Goal: Task Accomplishment & Management: Manage account settings

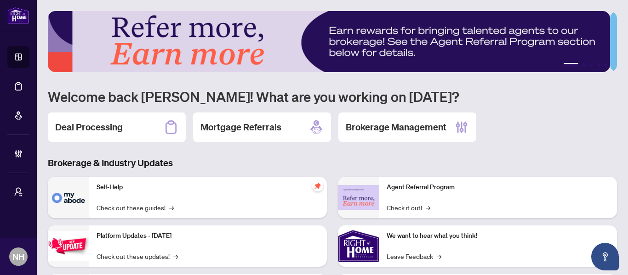
drag, startPoint x: 104, startPoint y: 129, endPoint x: 109, endPoint y: 130, distance: 4.7
click at [104, 129] on h2 "Deal Processing" at bounding box center [89, 127] width 68 height 13
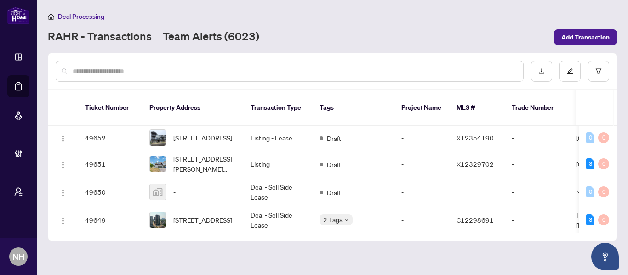
click at [195, 31] on link "Team Alerts (6023)" at bounding box center [211, 37] width 97 height 17
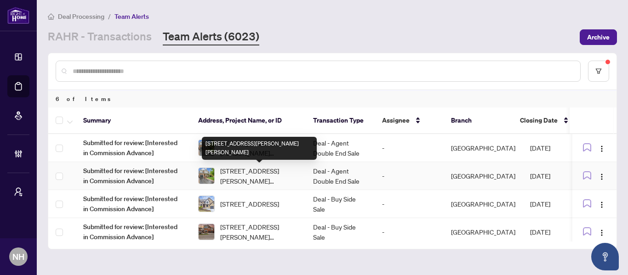
click at [257, 173] on span "[STREET_ADDRESS][PERSON_NAME][PERSON_NAME]" at bounding box center [259, 176] width 78 height 20
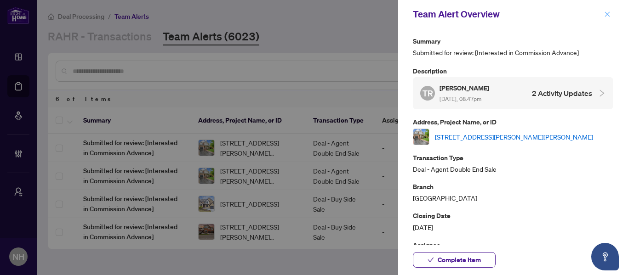
click at [609, 16] on icon "close" at bounding box center [607, 13] width 5 height 5
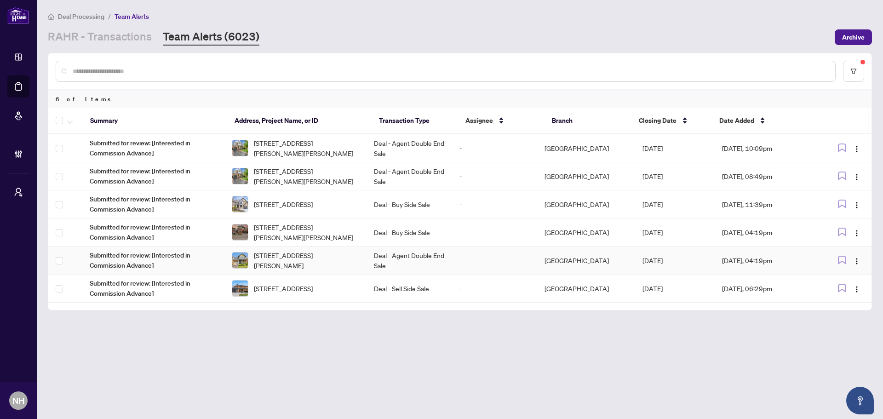
click at [344, 256] on span "357 Jelinik Terr, Milton, Ontario L9T 7M8, Canada" at bounding box center [306, 260] width 105 height 20
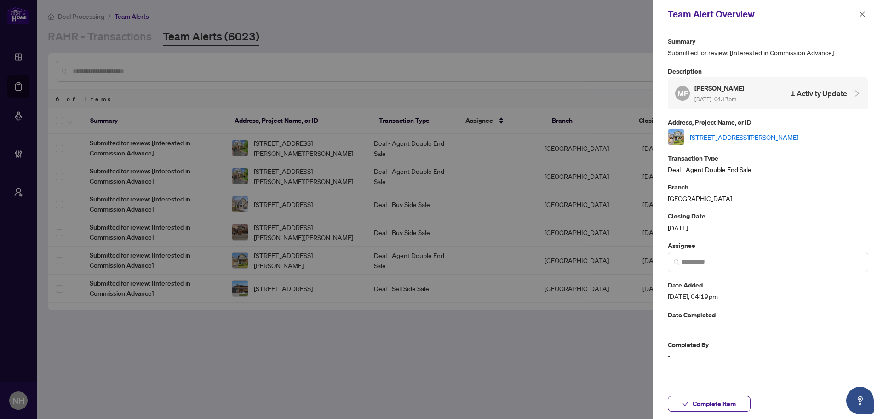
click at [628, 134] on link "357 Jelinik Terr, Milton, Ontario L9T 7M8, Canada" at bounding box center [744, 137] width 109 height 10
click at [628, 14] on icon "close" at bounding box center [862, 13] width 5 height 5
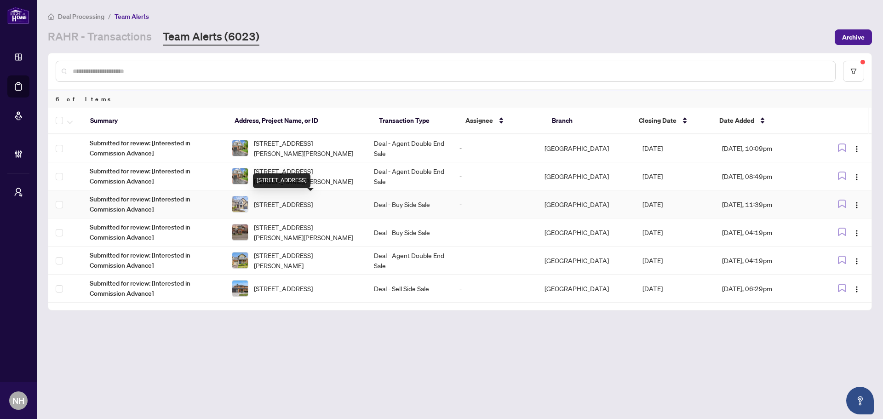
click at [301, 200] on span "21 Dunloe Rd, Richmond Hill, Ontario L4B 2H6, Canada" at bounding box center [283, 204] width 59 height 10
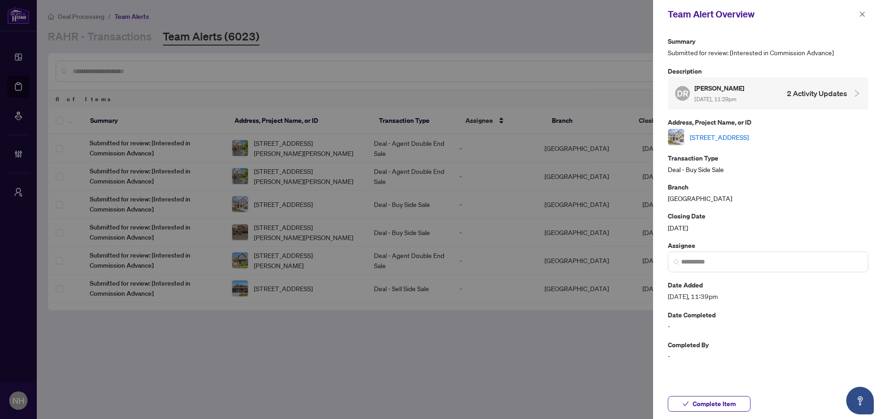
click at [628, 139] on link "21 Dunloe Rd, Richmond Hill, Ontario L4B 2H6, Canada" at bounding box center [719, 137] width 59 height 10
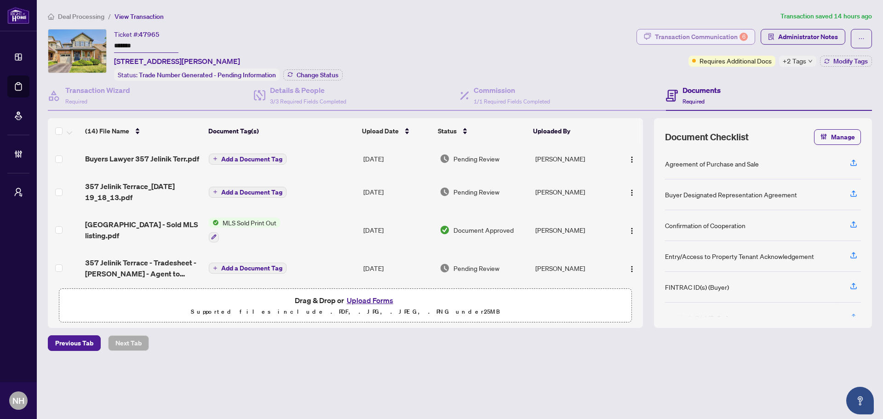
click at [713, 32] on div "Transaction Communication 6" at bounding box center [701, 36] width 93 height 15
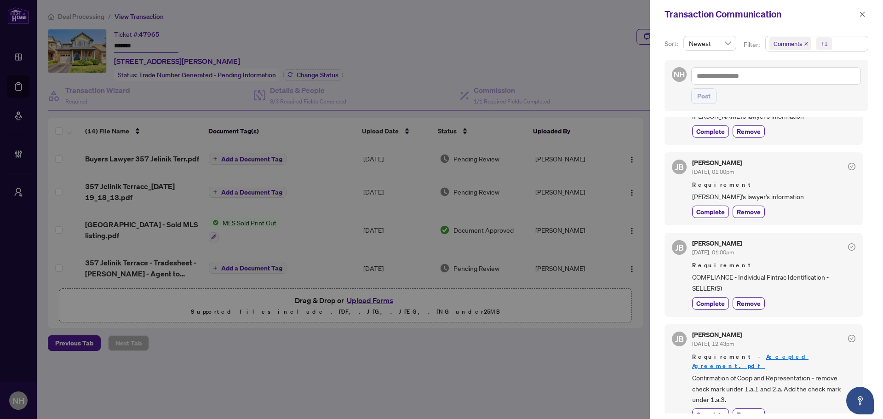
scroll to position [506, 0]
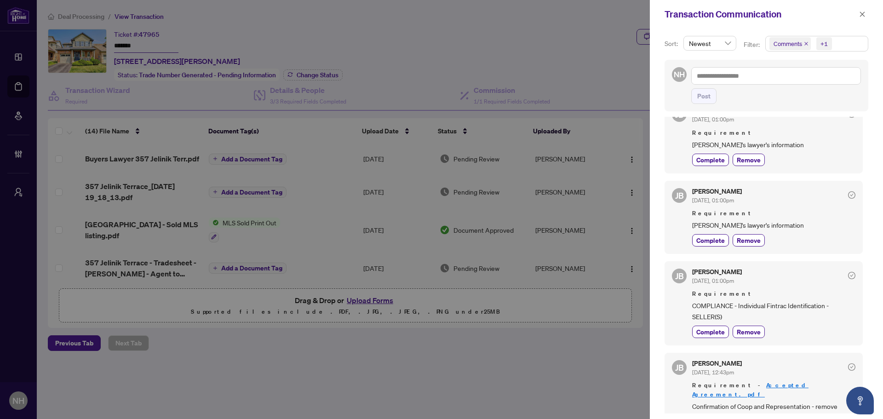
click at [804, 44] on icon "close" at bounding box center [806, 43] width 5 height 5
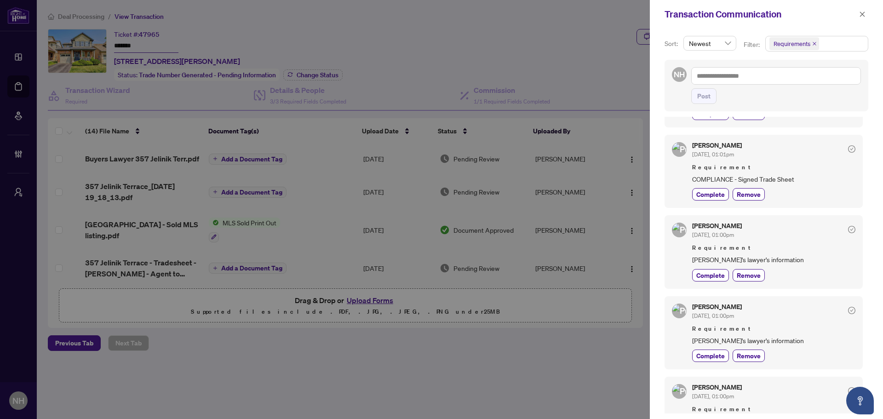
scroll to position [0, 0]
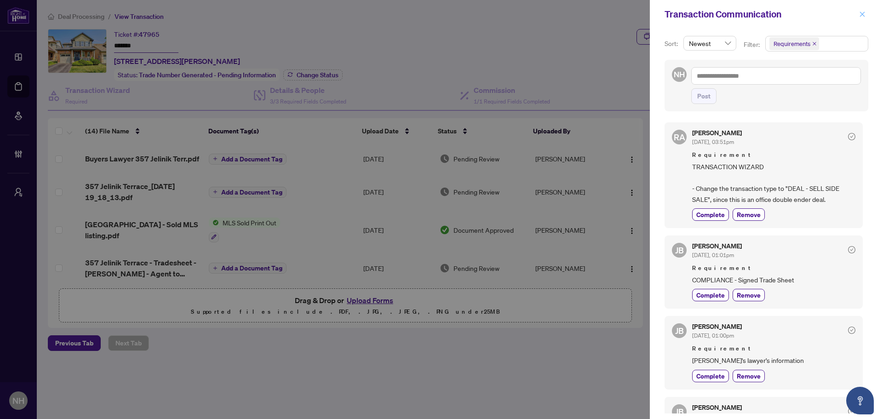
click at [859, 12] on icon "close" at bounding box center [862, 14] width 6 height 6
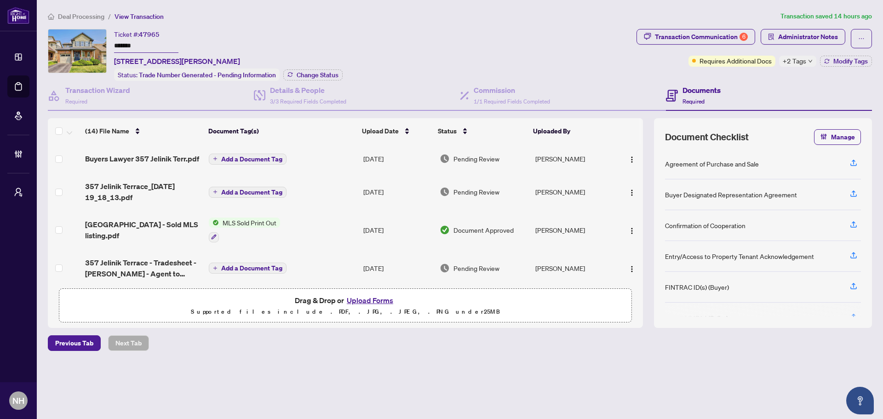
click at [75, 13] on span "Deal Processing" at bounding box center [81, 16] width 46 height 8
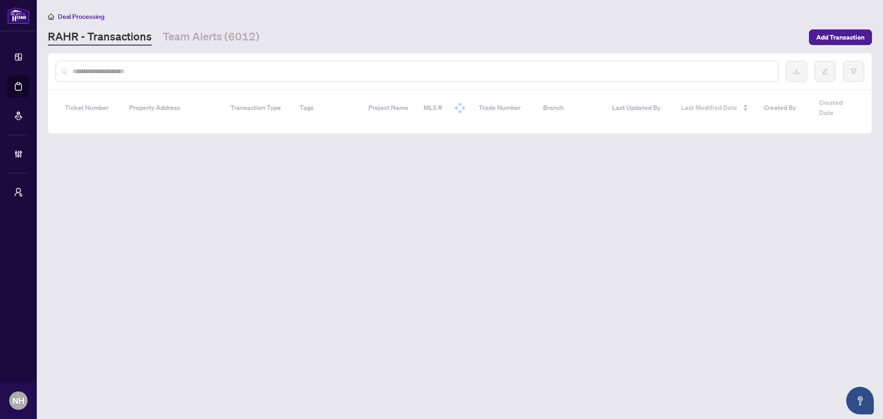
click at [137, 69] on input "text" at bounding box center [422, 71] width 698 height 10
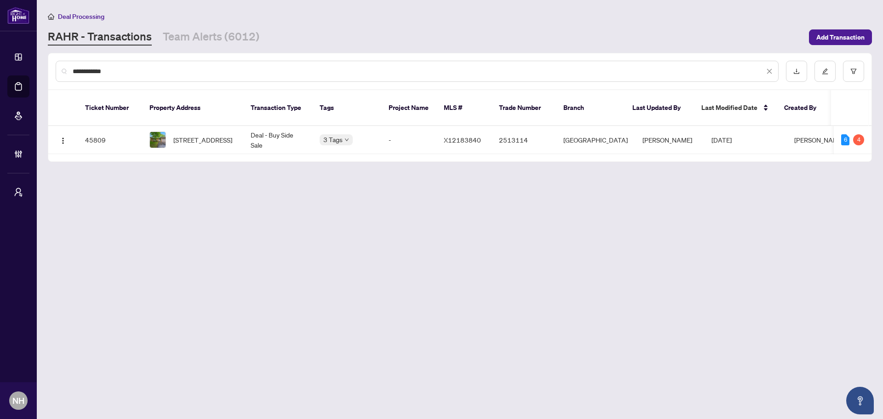
type input "**********"
click at [207, 135] on span "236 Concord Rd, London North, Ontario N6G 3H8, Canada" at bounding box center [202, 140] width 59 height 10
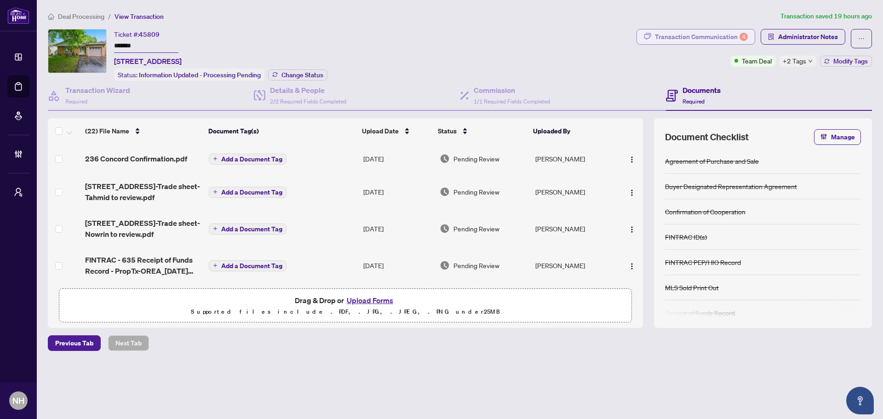
click at [672, 40] on div "Transaction Communication 4" at bounding box center [701, 36] width 93 height 15
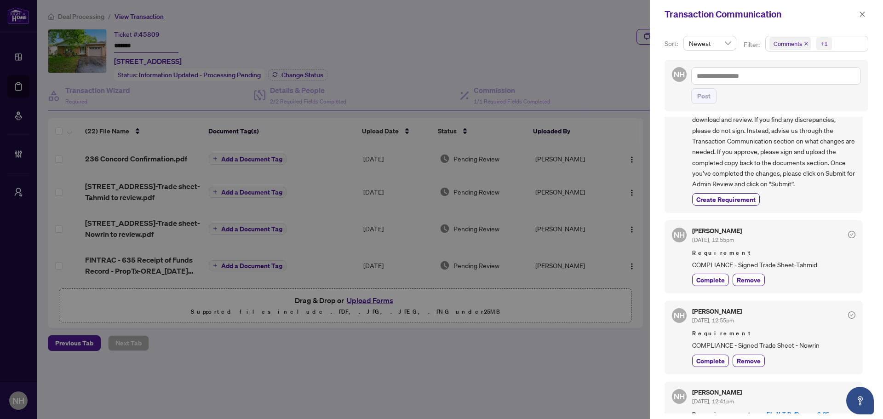
scroll to position [46, 0]
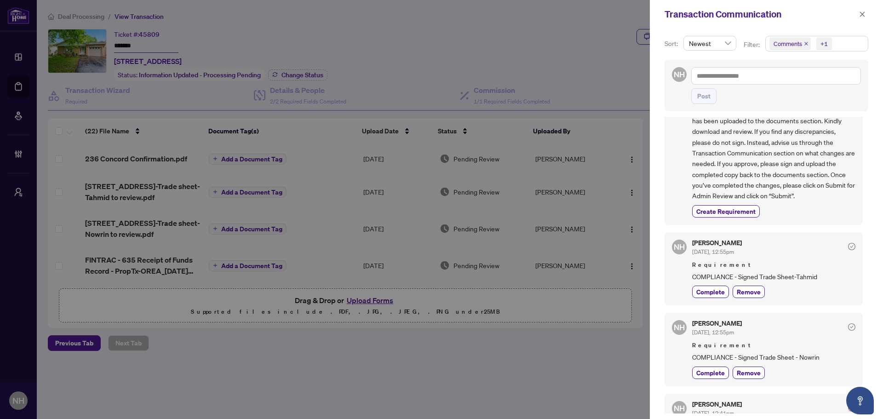
click at [805, 46] on span "Comments" at bounding box center [789, 43] width 41 height 13
click at [804, 45] on icon "close" at bounding box center [806, 44] width 4 height 4
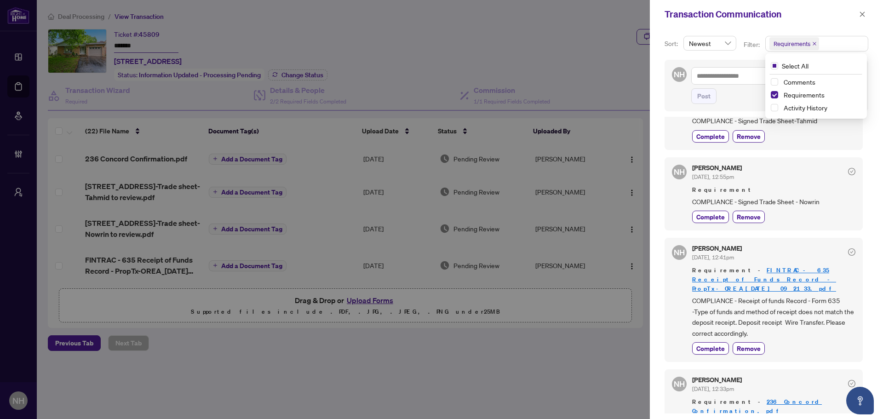
scroll to position [87, 0]
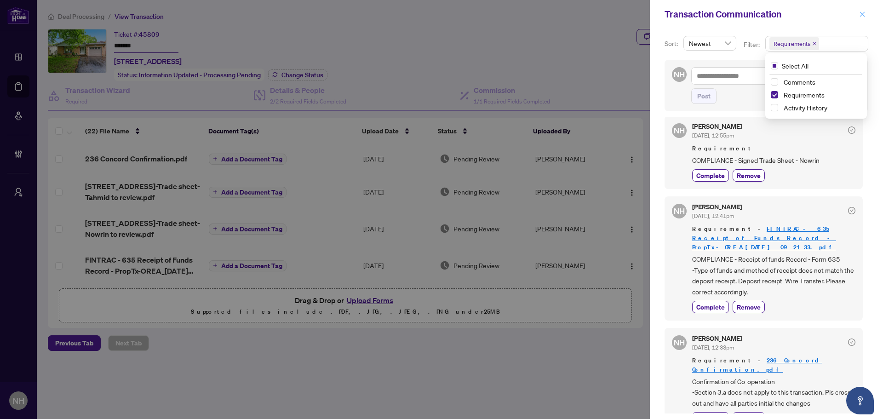
click at [862, 14] on icon "close" at bounding box center [862, 14] width 6 height 6
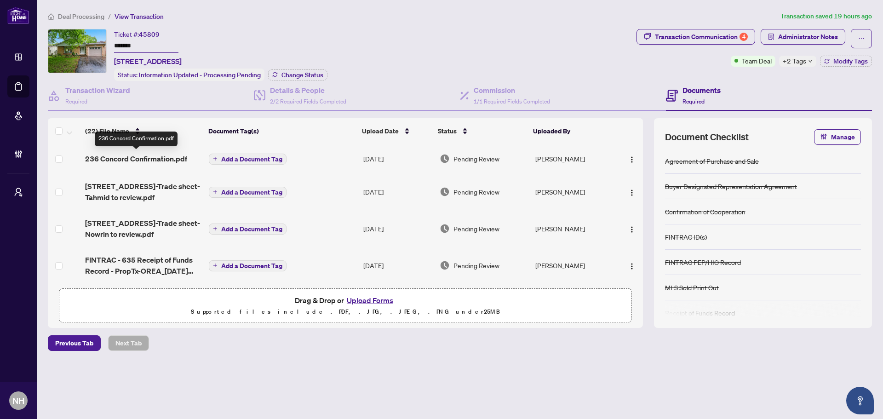
click at [138, 158] on span "236 Concord Confirmation.pdf" at bounding box center [136, 158] width 102 height 11
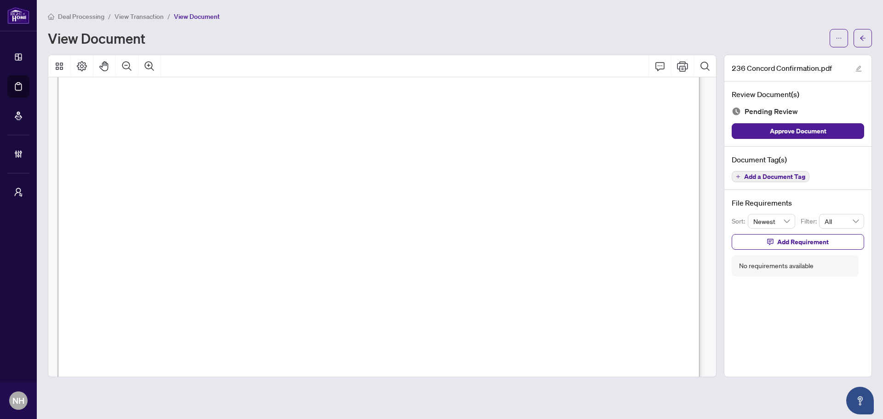
scroll to position [184, 0]
click at [863, 37] on icon "arrow-left" at bounding box center [863, 38] width 6 height 6
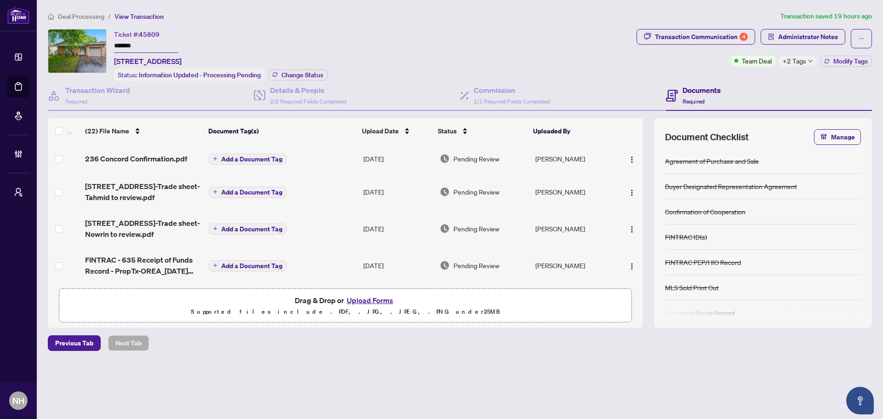
click at [145, 192] on span "236 Concord Rd-Trade sheet-Tahmid to review.pdf" at bounding box center [143, 192] width 116 height 22
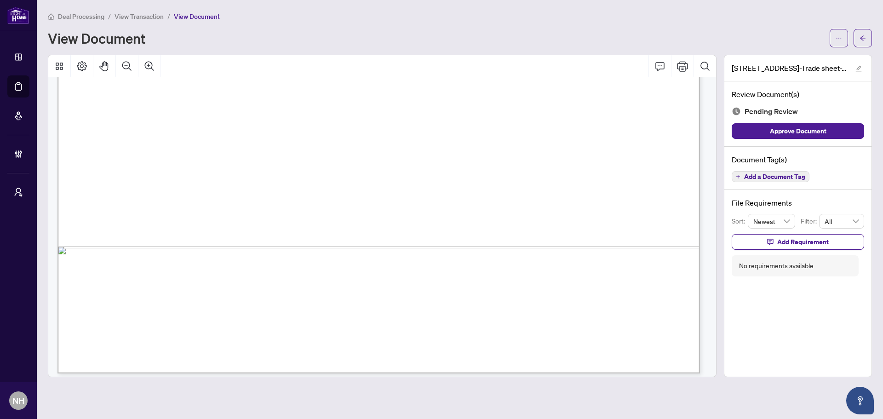
scroll to position [551, 0]
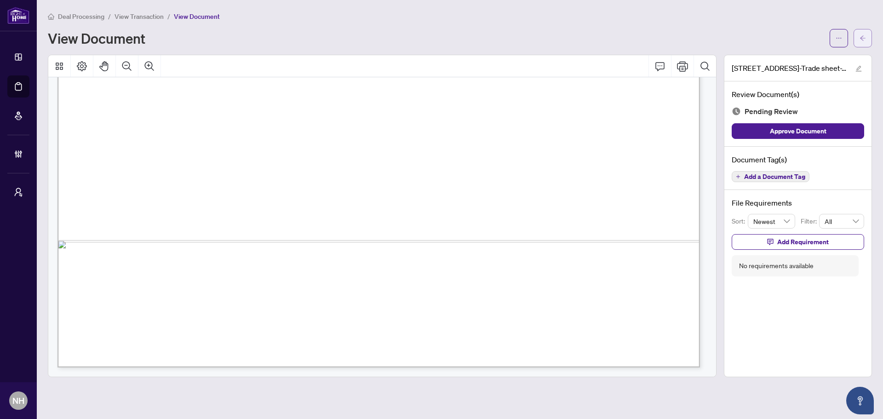
click at [862, 37] on icon "arrow-left" at bounding box center [863, 38] width 6 height 6
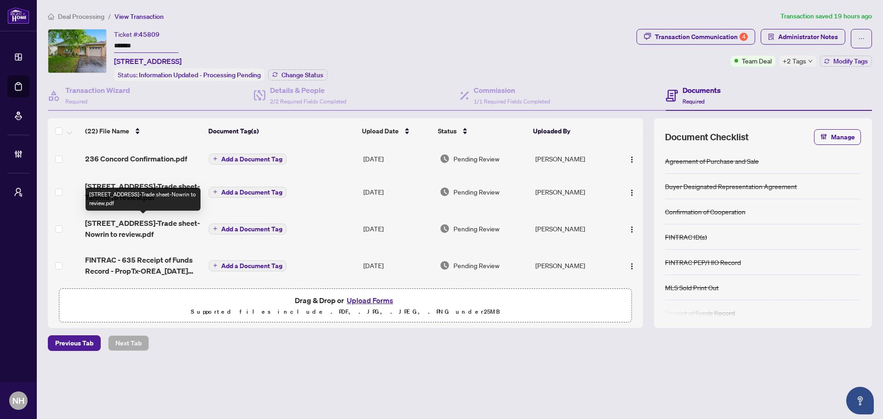
click at [147, 222] on span "236 Concord Rd-Trade sheet-Nowrin to review.pdf" at bounding box center [143, 229] width 116 height 22
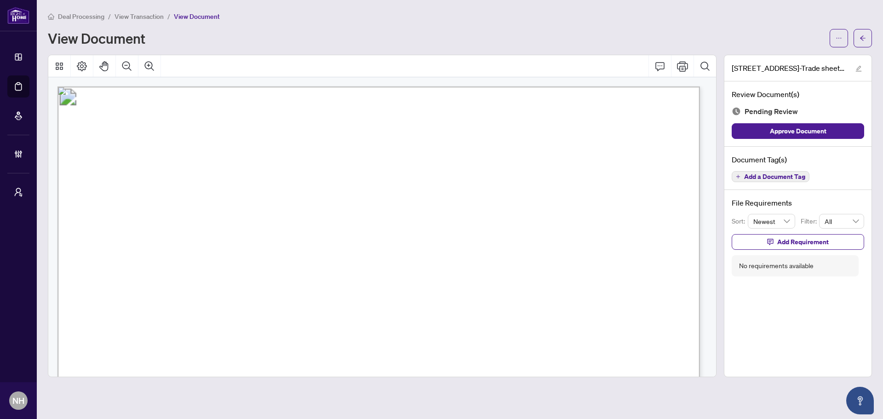
click at [855, 38] on button "button" at bounding box center [863, 38] width 18 height 18
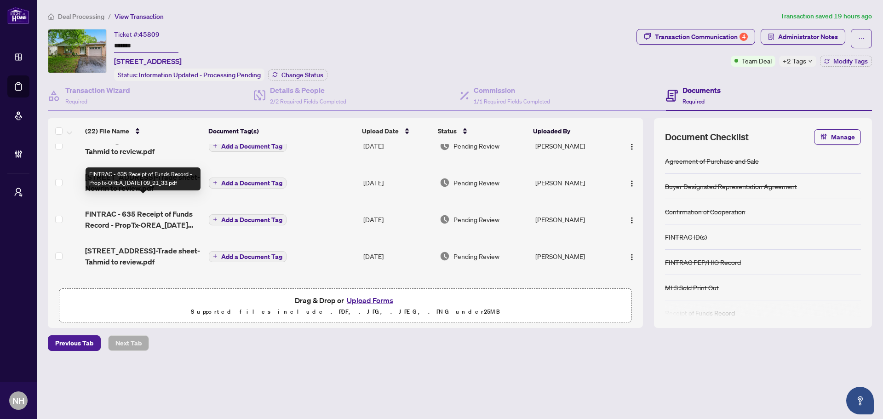
scroll to position [92, 0]
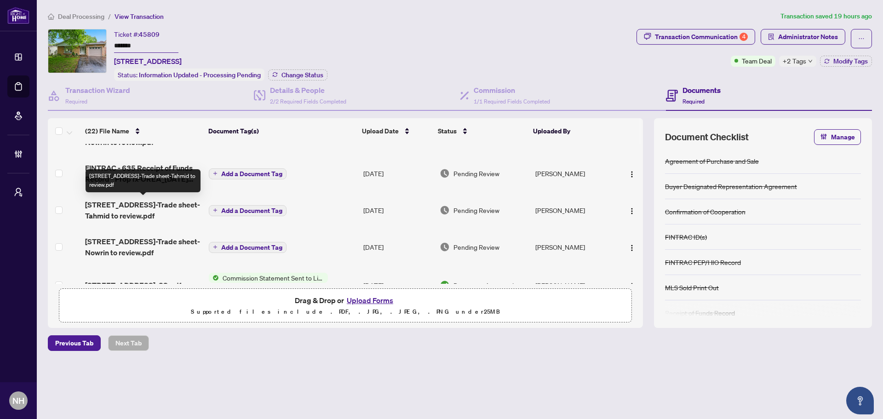
click at [138, 209] on span "236 Concord Rd-Trade sheet-Tahmid to review.pdf" at bounding box center [143, 210] width 116 height 22
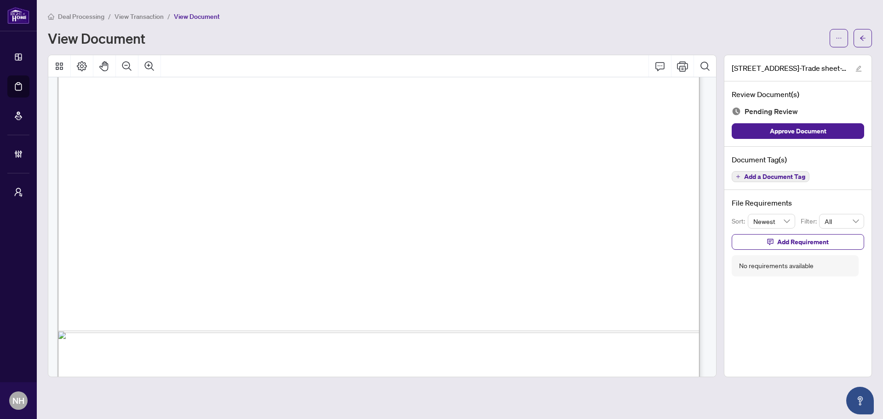
scroll to position [551, 0]
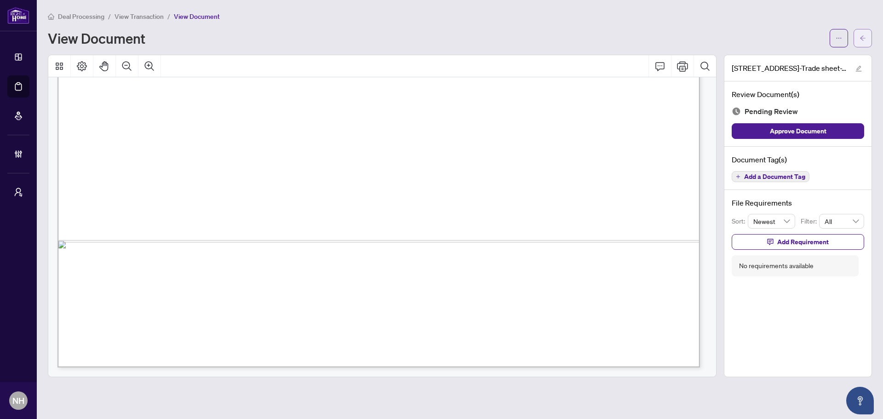
click at [869, 35] on button "button" at bounding box center [863, 38] width 18 height 18
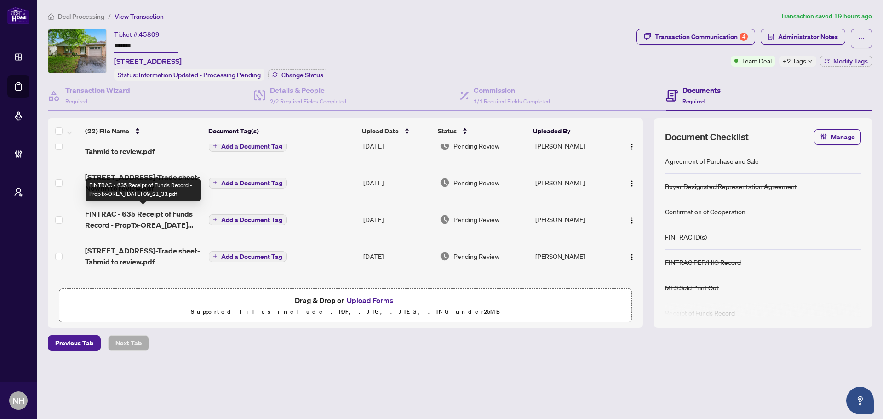
scroll to position [92, 0]
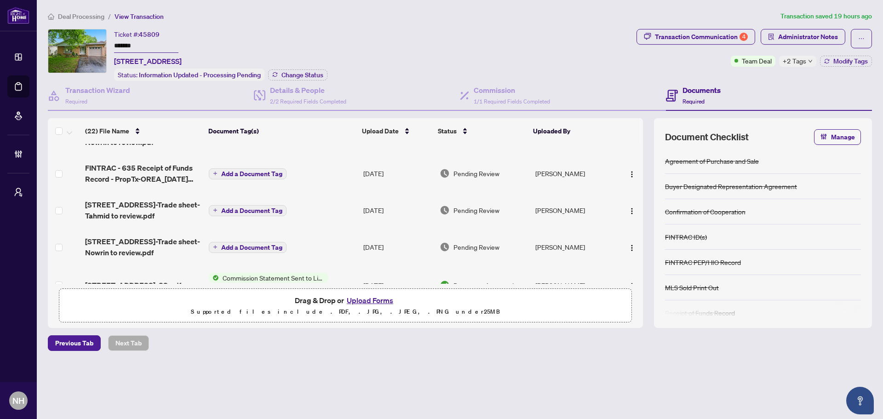
click at [138, 205] on span "236 Concord Rd-Trade sheet-Tahmid to review.pdf" at bounding box center [143, 210] width 116 height 22
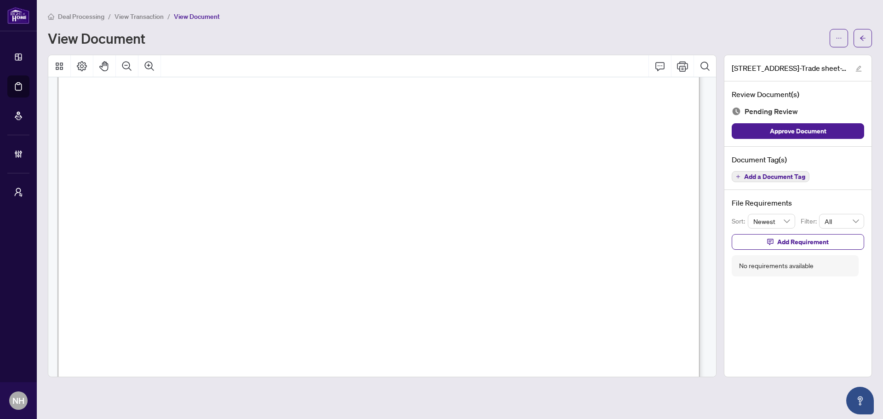
scroll to position [229, 0]
click at [865, 32] on span "button" at bounding box center [863, 38] width 6 height 15
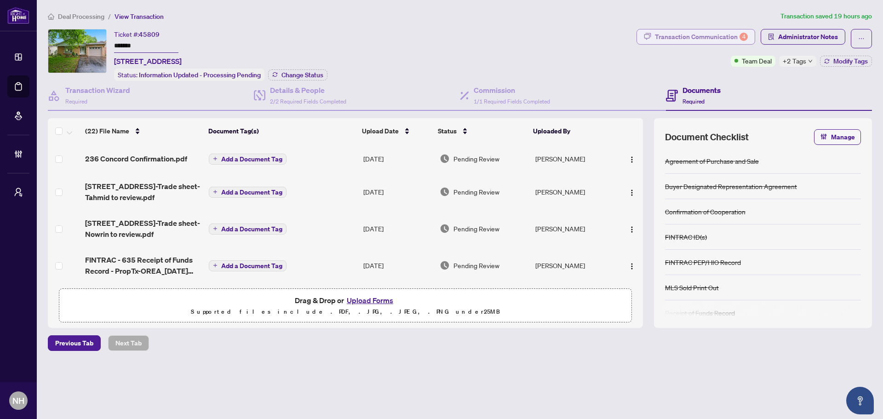
click at [680, 36] on div "Transaction Communication 4" at bounding box center [701, 36] width 93 height 15
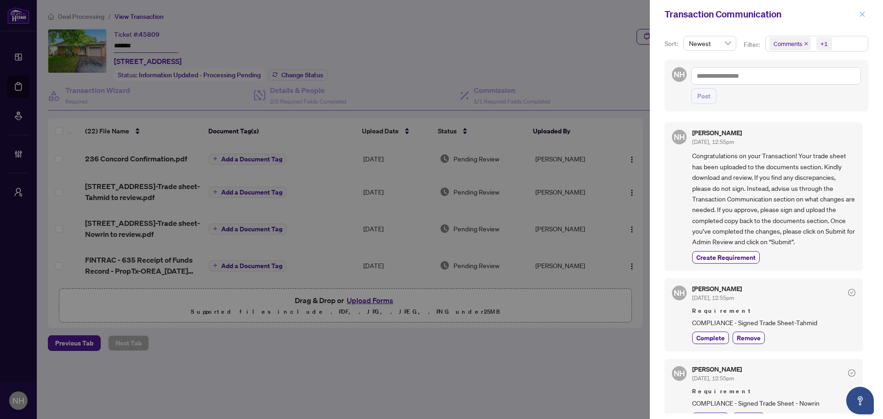
click at [862, 17] on icon "close" at bounding box center [862, 14] width 6 height 6
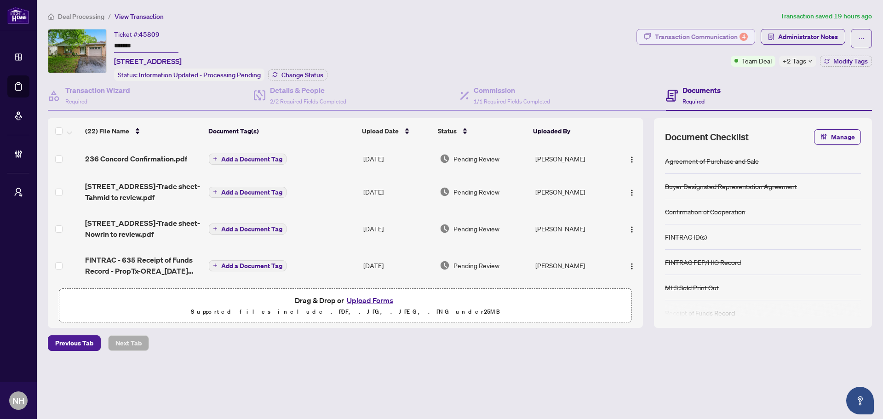
click at [694, 35] on div "Transaction Communication 4" at bounding box center [701, 36] width 93 height 15
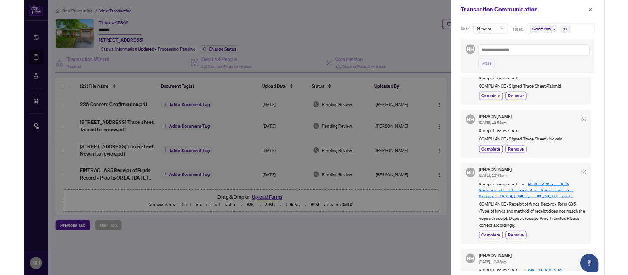
scroll to position [243, 0]
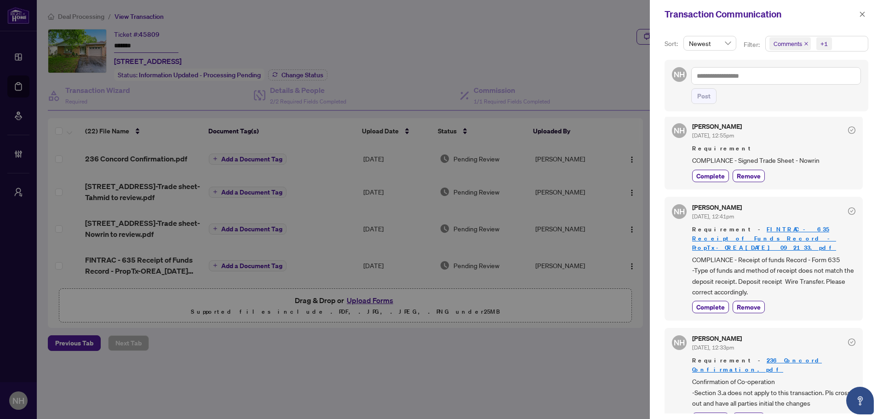
click at [867, 19] on span at bounding box center [862, 14] width 12 height 11
click at [864, 15] on icon "close" at bounding box center [862, 14] width 6 height 6
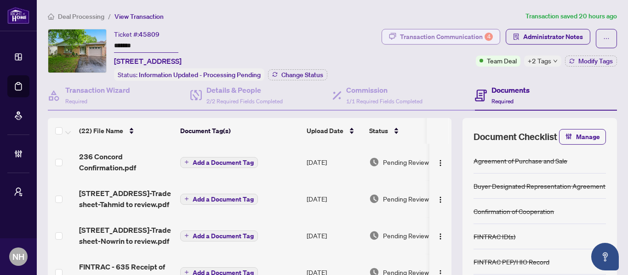
click at [419, 35] on div "Transaction Communication 4" at bounding box center [446, 36] width 93 height 15
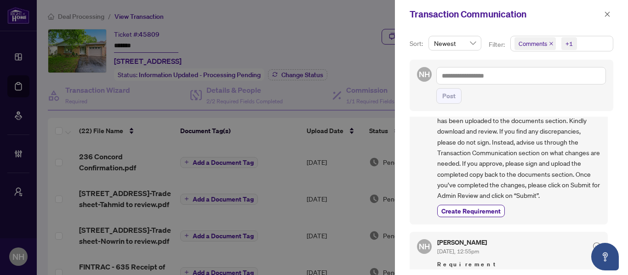
scroll to position [0, 0]
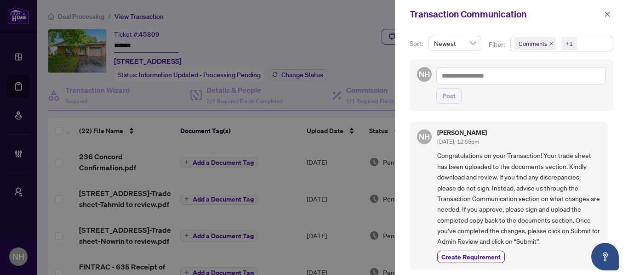
click at [547, 43] on span "Comments" at bounding box center [535, 43] width 41 height 13
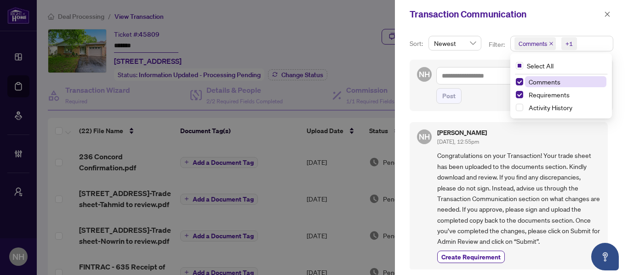
click at [550, 43] on icon "close" at bounding box center [551, 43] width 5 height 5
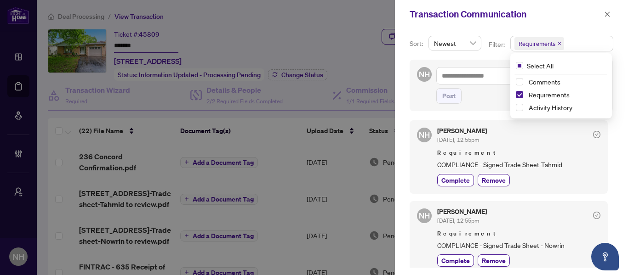
scroll to position [92, 0]
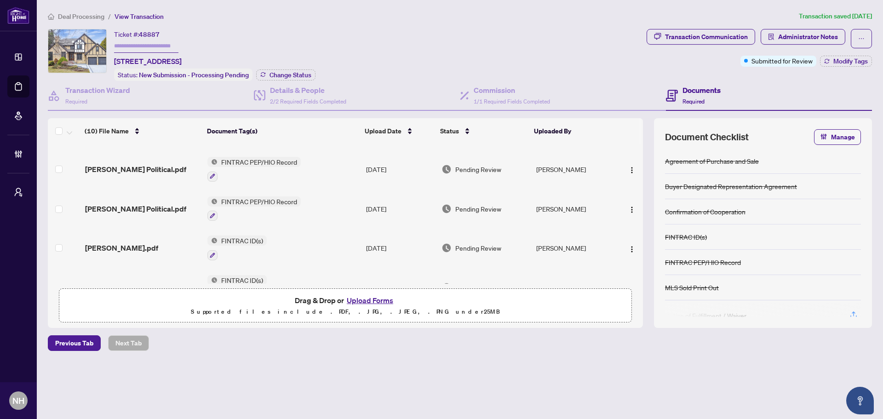
scroll to position [256, 0]
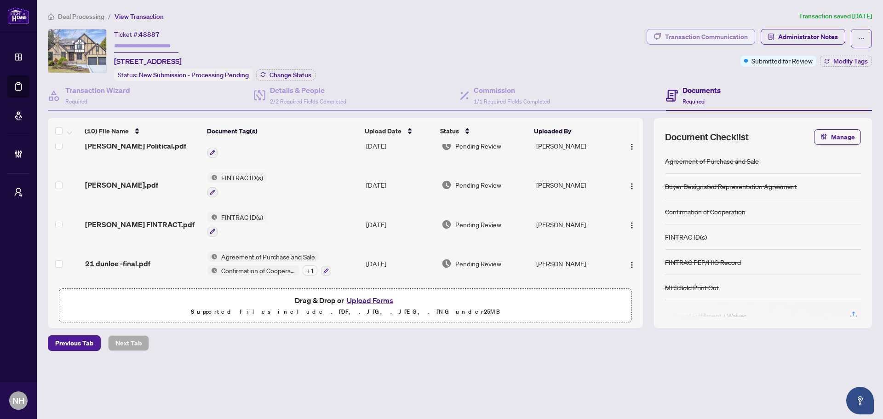
click at [725, 36] on div "Transaction Communication" at bounding box center [706, 36] width 83 height 15
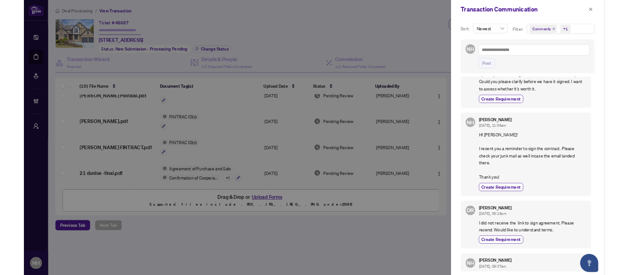
scroll to position [0, 0]
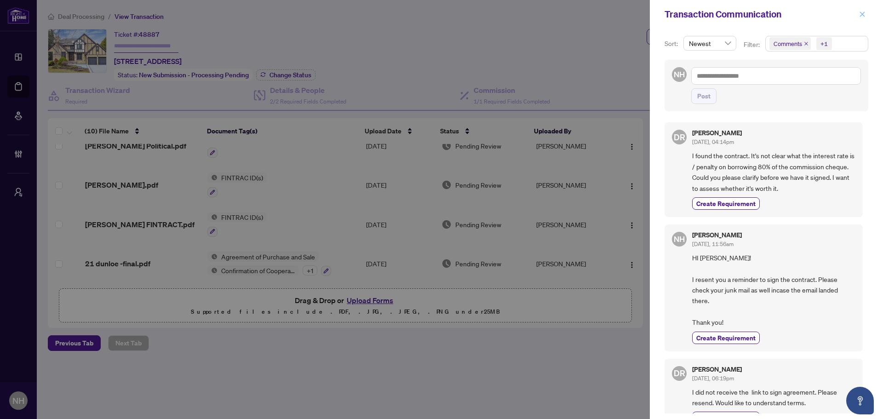
click at [867, 13] on button "button" at bounding box center [862, 14] width 12 height 11
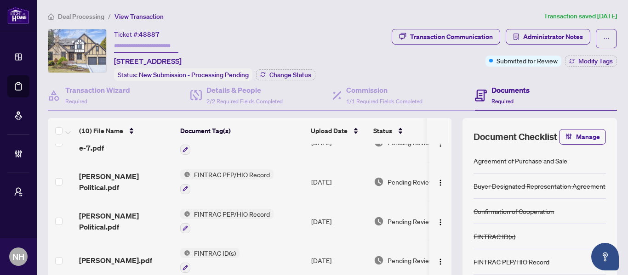
scroll to position [164, 0]
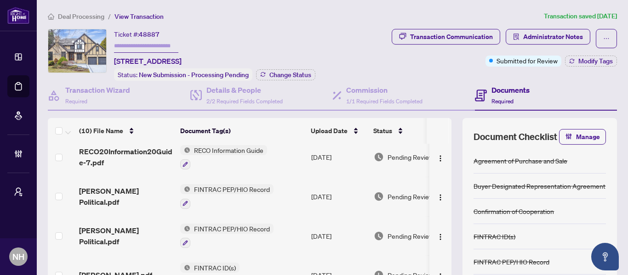
click at [98, 17] on span "Deal Processing" at bounding box center [81, 16] width 46 height 8
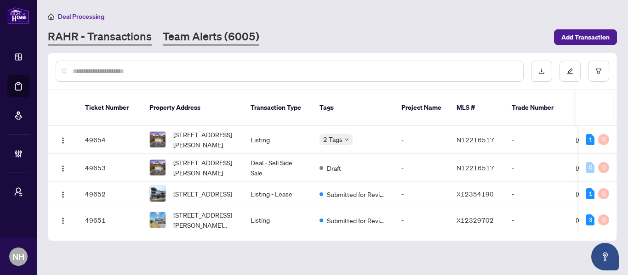
click at [196, 32] on link "Team Alerts (6005)" at bounding box center [211, 37] width 97 height 17
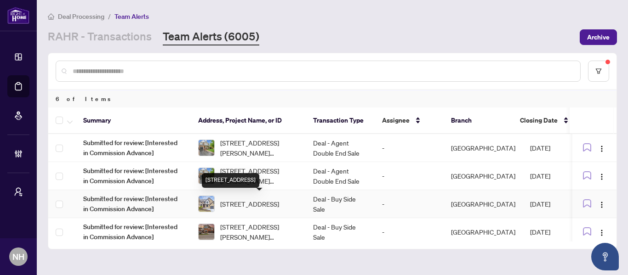
scroll to position [46, 0]
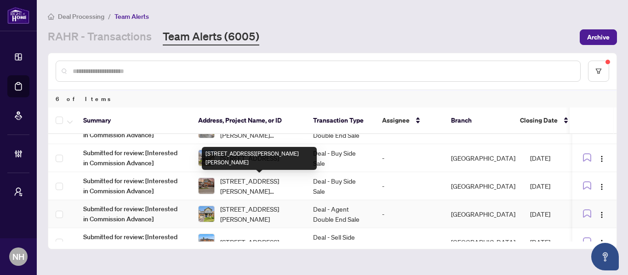
click at [265, 214] on span "357 Jelinik Terr, Milton, Ontario L9T 7M8, Canada" at bounding box center [259, 214] width 78 height 20
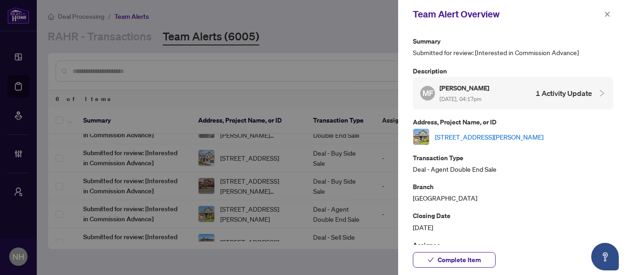
click at [494, 133] on link "357 Jelinik Terr, Milton, Ontario L9T 7M8, Canada" at bounding box center [489, 137] width 109 height 10
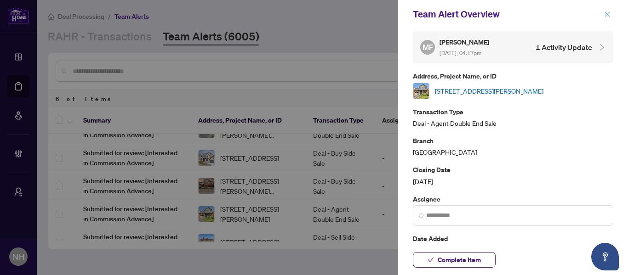
click at [604, 13] on icon "close" at bounding box center [607, 14] width 6 height 6
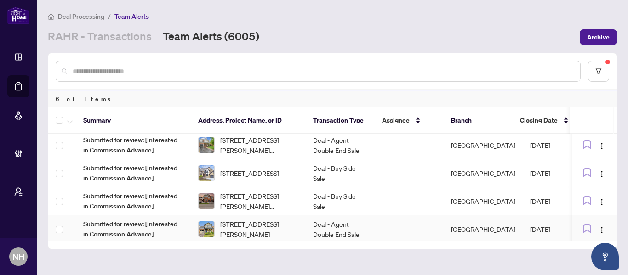
scroll to position [0, 0]
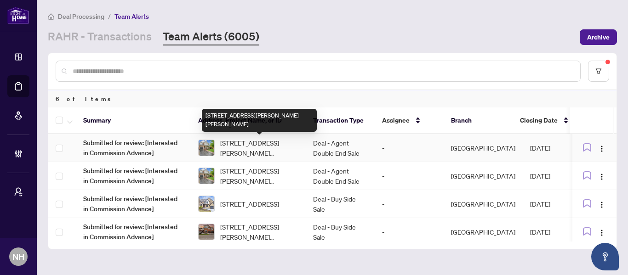
click at [268, 149] on span "[STREET_ADDRESS][PERSON_NAME][PERSON_NAME]" at bounding box center [259, 148] width 78 height 20
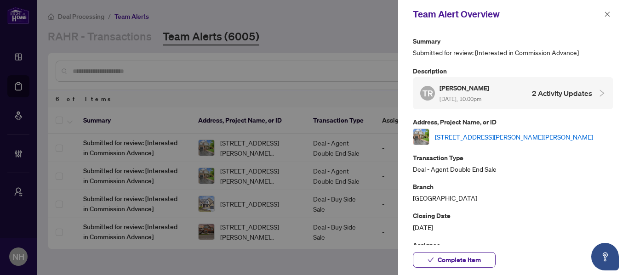
click at [543, 136] on link "[STREET_ADDRESS][PERSON_NAME][PERSON_NAME]" at bounding box center [514, 137] width 158 height 10
click at [612, 19] on span at bounding box center [608, 14] width 12 height 11
click at [605, 16] on icon "close" at bounding box center [607, 14] width 6 height 6
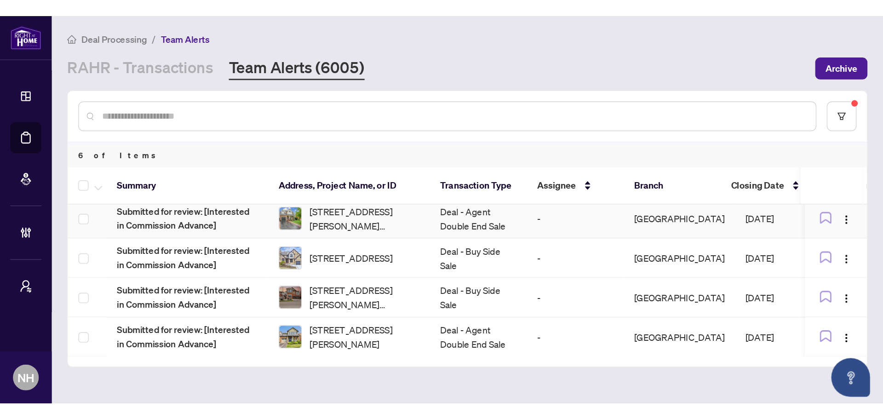
scroll to position [46, 0]
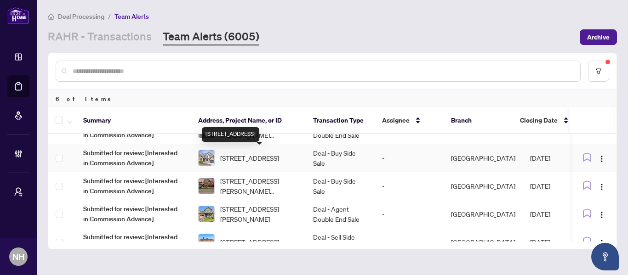
click at [263, 162] on span "21 Dunloe Rd, Richmond Hill, Ontario L4B 2H6, Canada" at bounding box center [249, 158] width 59 height 10
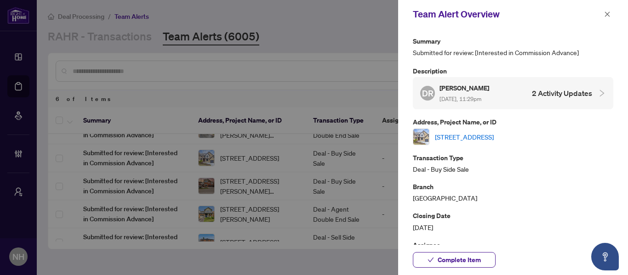
click at [494, 136] on link "21 Dunloe Rd, Richmond Hill, Ontario L4B 2H6, Canada" at bounding box center [464, 137] width 59 height 10
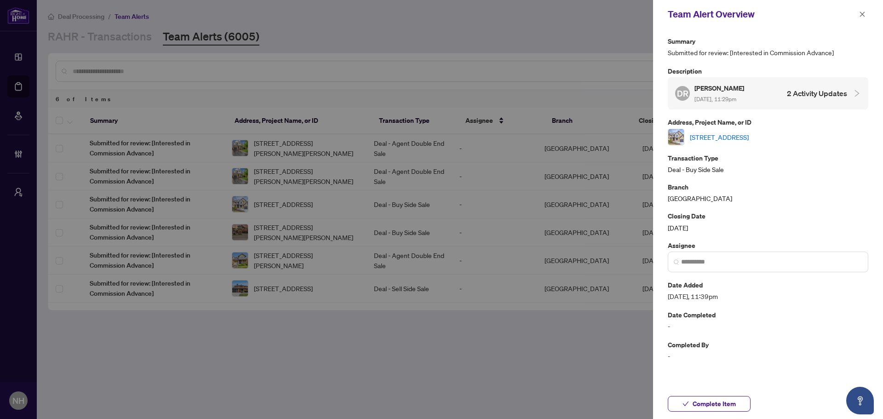
scroll to position [0, 0]
click at [860, 12] on button "button" at bounding box center [862, 14] width 12 height 11
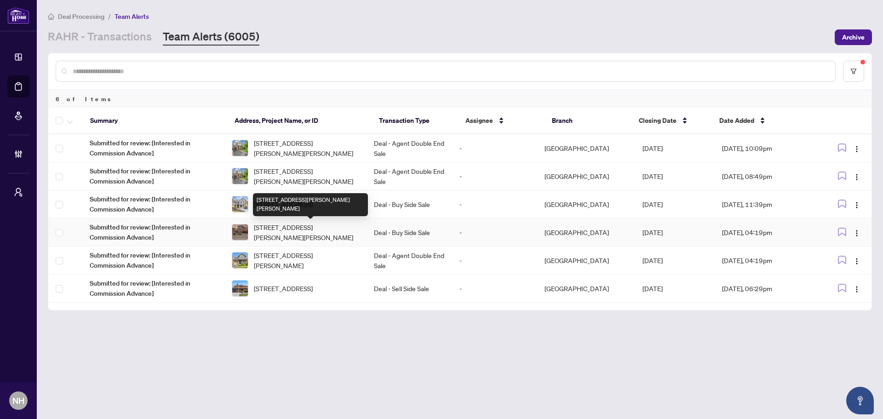
click at [342, 231] on span "383 Wettlaufer Terr, Milton, Ontario L9T 7N4, Canada" at bounding box center [306, 232] width 105 height 20
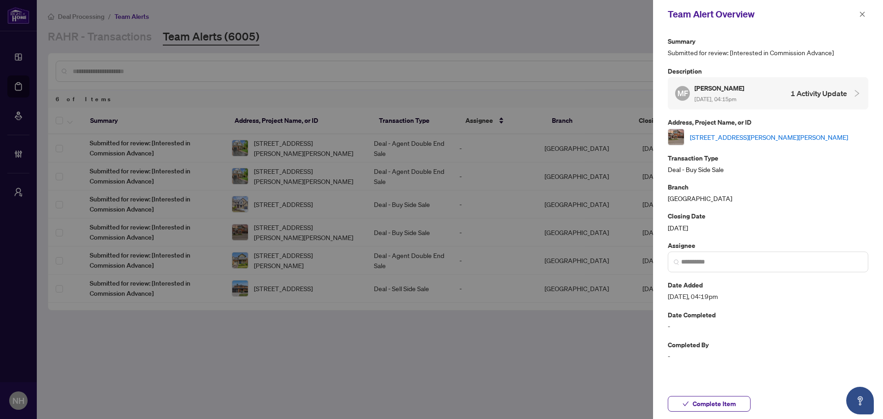
click at [801, 135] on link "383 Wettlaufer Terr, Milton, Ontario L9T 7N4, Canada" at bounding box center [769, 137] width 158 height 10
click at [797, 137] on link "[STREET_ADDRESS][PERSON_NAME][PERSON_NAME]" at bounding box center [769, 137] width 158 height 10
click at [863, 6] on div "Team Alert Overview" at bounding box center [768, 14] width 230 height 29
drag, startPoint x: 863, startPoint y: 12, endPoint x: 860, endPoint y: 25, distance: 13.7
click at [863, 12] on icon "close" at bounding box center [862, 14] width 6 height 6
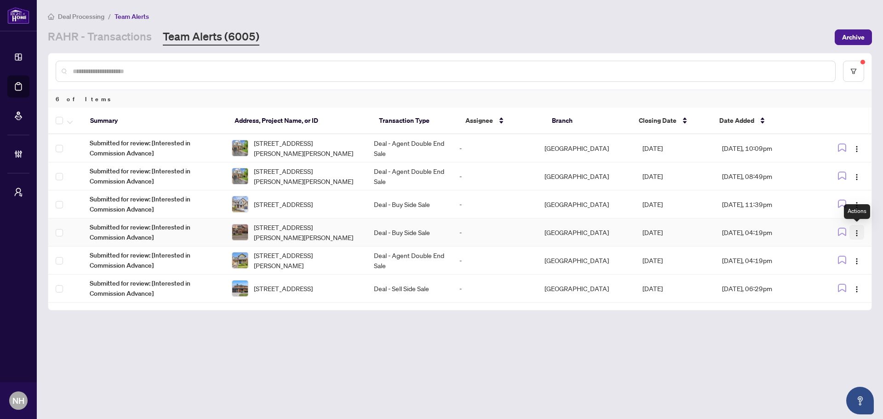
click at [859, 237] on button "button" at bounding box center [856, 232] width 15 height 15
click at [840, 281] on span "Complete Item" at bounding box center [835, 280] width 43 height 10
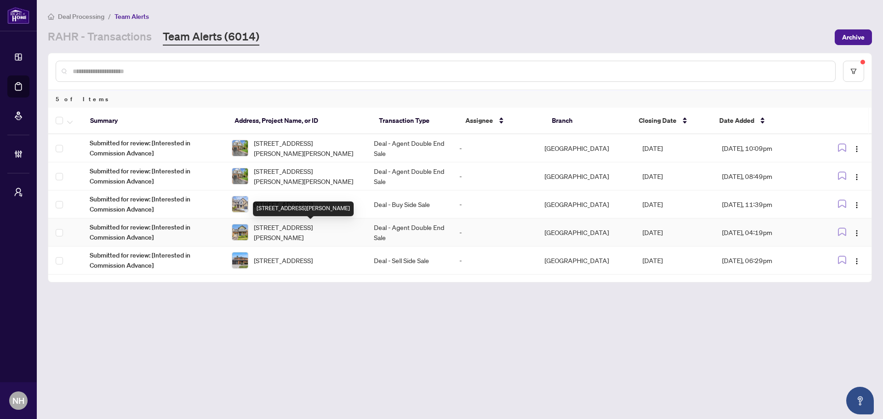
click at [296, 231] on span "357 Jelinik Terr, Milton, Ontario L9T 7M8, Canada" at bounding box center [306, 232] width 105 height 20
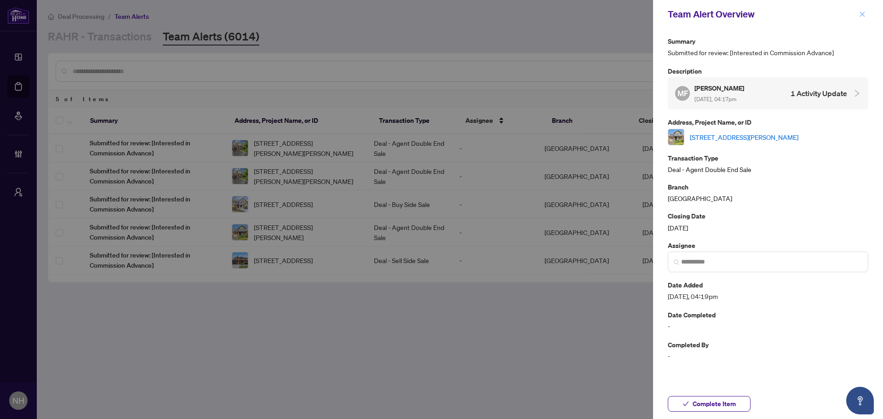
click at [862, 15] on icon "close" at bounding box center [862, 13] width 5 height 5
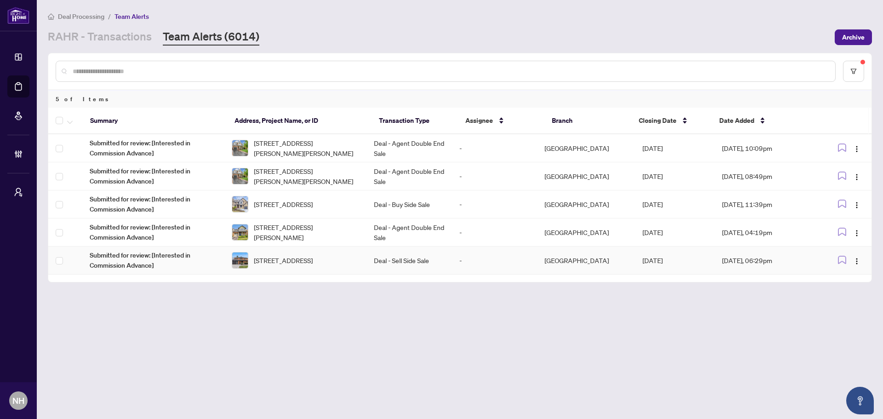
click at [258, 260] on span "93 Pemberton Rd, Richmond Hill, Ontario L4C 3T6, Canada" at bounding box center [283, 260] width 59 height 10
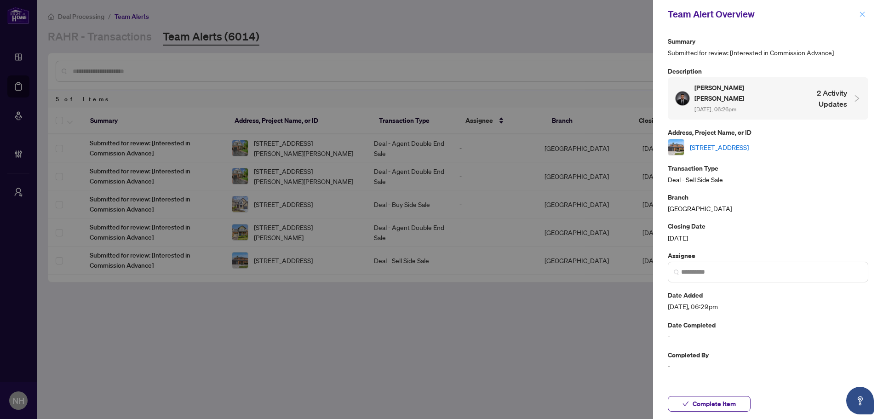
click at [867, 12] on button "button" at bounding box center [862, 14] width 12 height 11
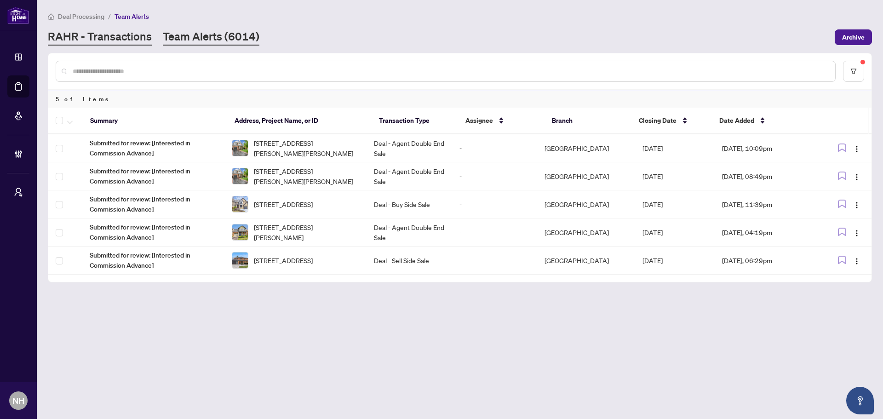
click at [94, 36] on link "RAHR - Transactions" at bounding box center [100, 37] width 104 height 17
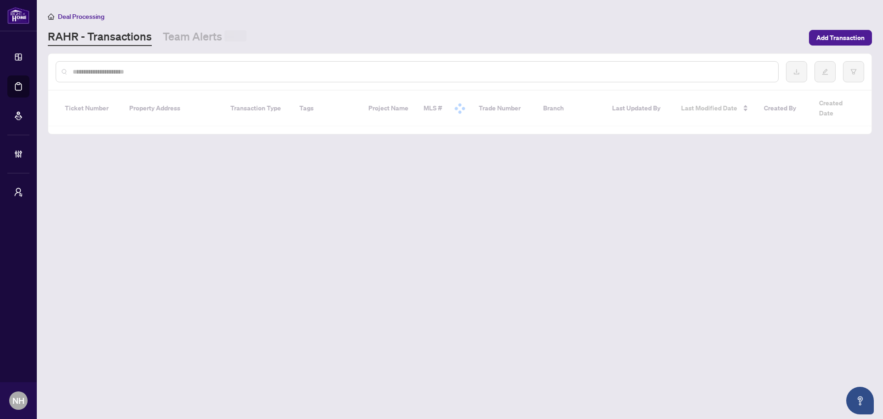
click at [148, 67] on input "text" at bounding box center [422, 72] width 698 height 10
paste input "**********"
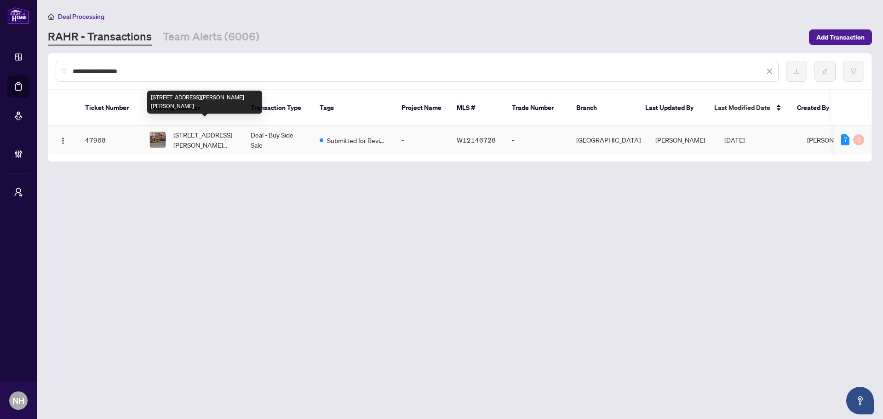
type input "**********"
click at [228, 132] on span "383 Wettlaufer Terr, Milton, Ontario L9T 7N4, Canada" at bounding box center [204, 140] width 63 height 20
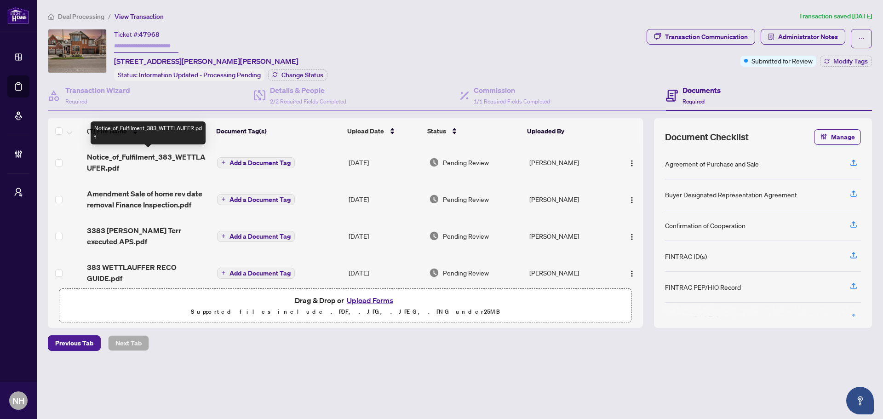
click at [165, 162] on span "Notice_of_Fulfilment_383_WETTLAUFER.pdf" at bounding box center [148, 162] width 123 height 22
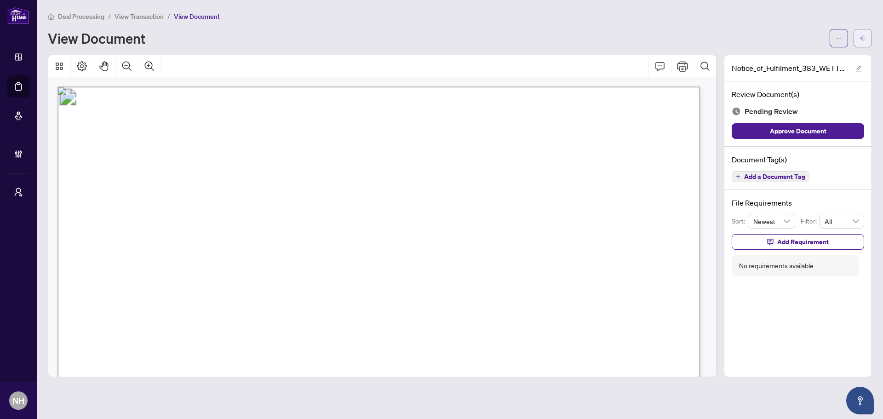
click at [863, 38] on icon "arrow-left" at bounding box center [863, 38] width 6 height 6
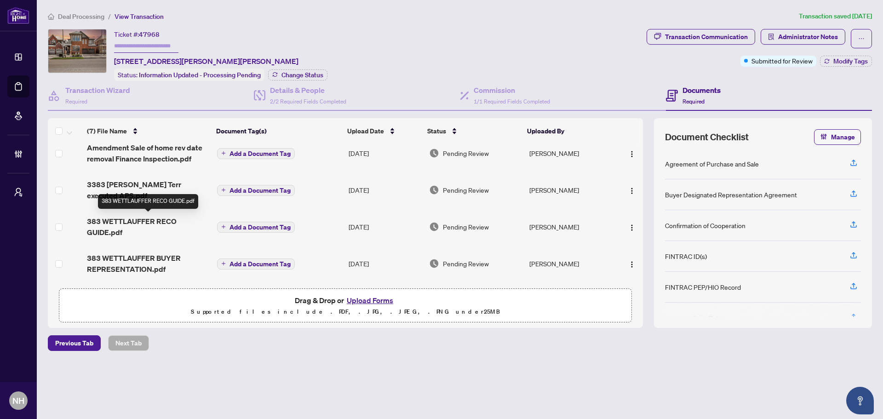
scroll to position [92, 0]
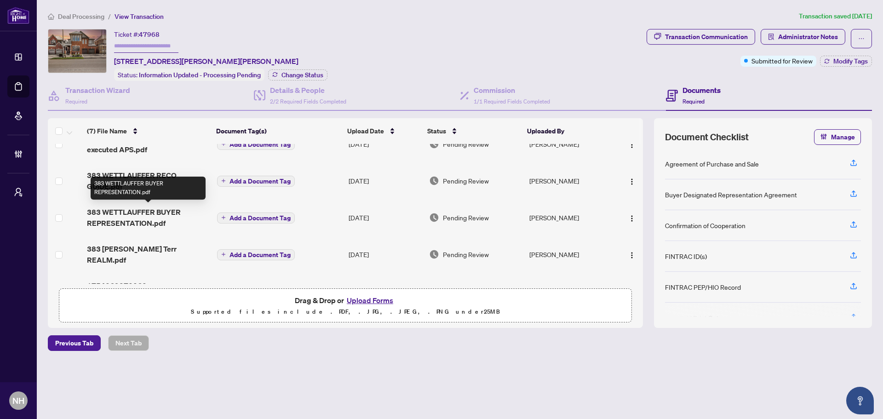
click at [152, 222] on span "383 WETTLAUFFER BUYER REPRESENTATION.pdf" at bounding box center [148, 218] width 123 height 22
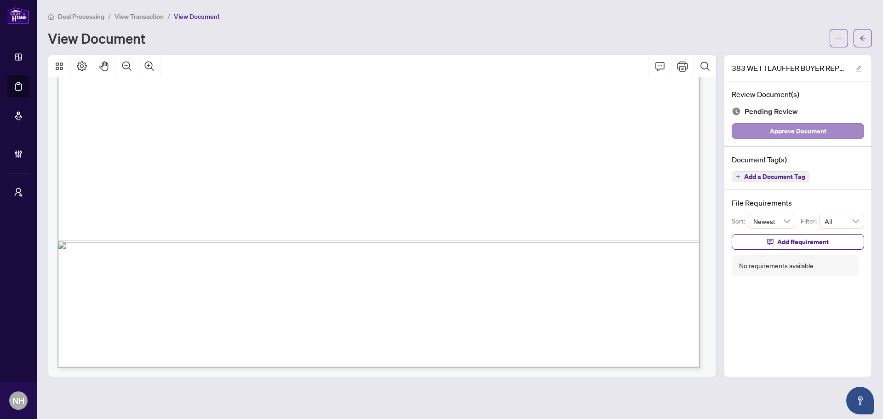
scroll to position [3960, 0]
click at [868, 34] on button "button" at bounding box center [863, 38] width 18 height 18
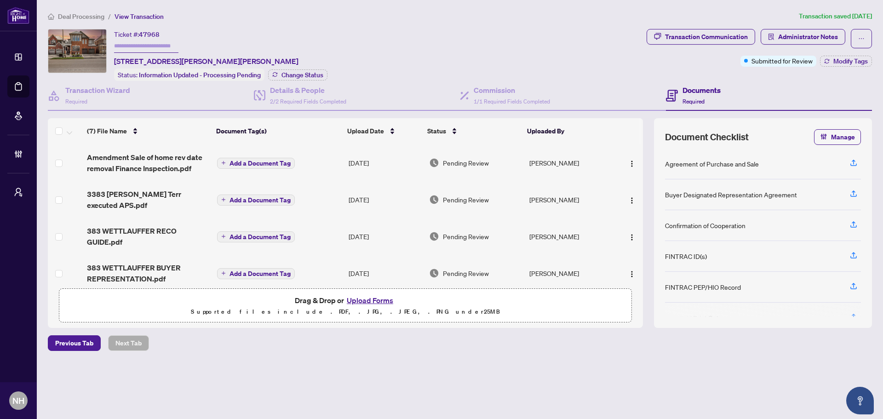
scroll to position [22, 0]
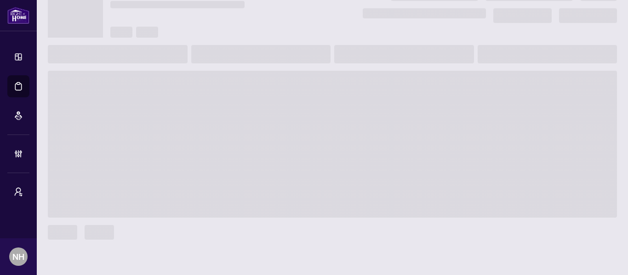
scroll to position [15, 0]
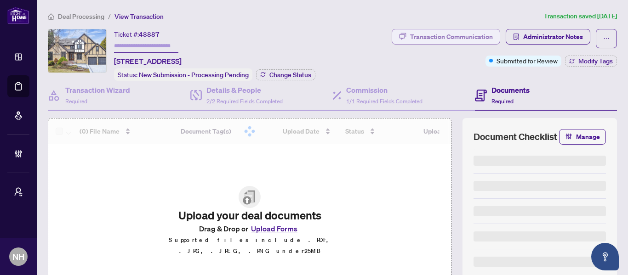
click at [424, 40] on div "Transaction Communication" at bounding box center [451, 36] width 83 height 15
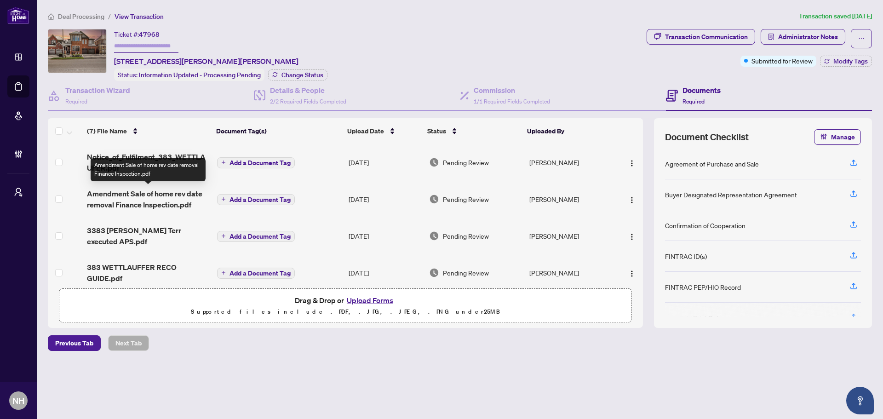
click at [118, 204] on span "Amendment Sale of home rev date removal Finance Inspection.pdf" at bounding box center [148, 199] width 123 height 22
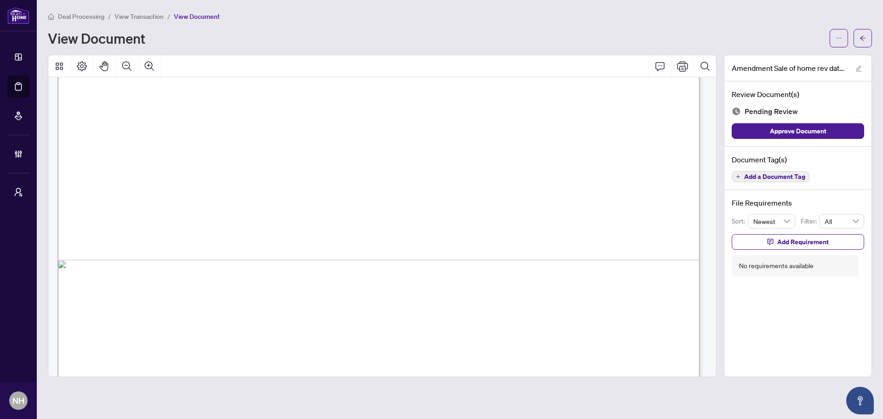
scroll to position [2234, 0]
click at [869, 34] on button "button" at bounding box center [863, 38] width 18 height 18
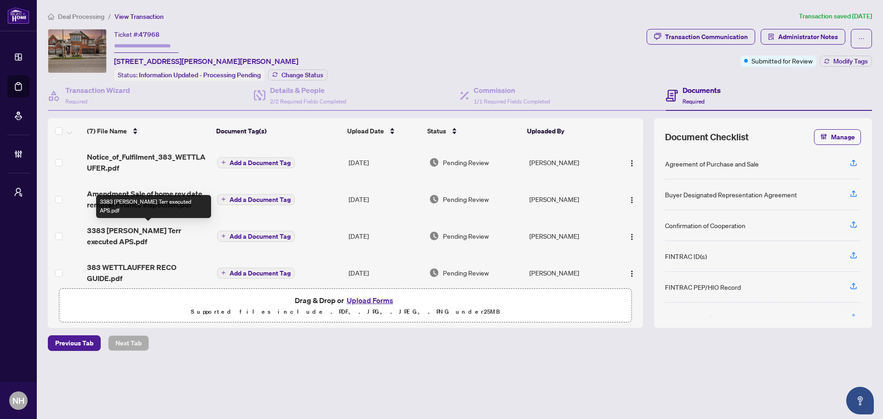
click at [158, 230] on span "3383 [PERSON_NAME] Terr executed APS.pdf" at bounding box center [148, 236] width 123 height 22
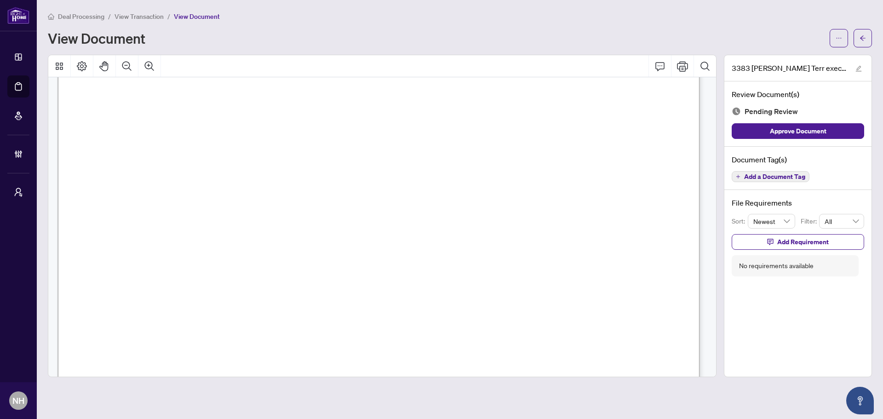
scroll to position [230, 0]
click at [859, 39] on button "button" at bounding box center [863, 38] width 18 height 18
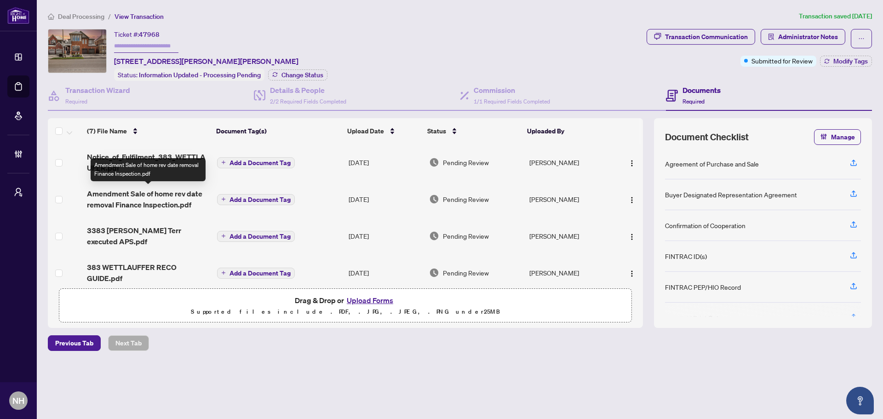
click at [175, 190] on span "Amendment Sale of home rev date removal Finance Inspection.pdf" at bounding box center [148, 199] width 123 height 22
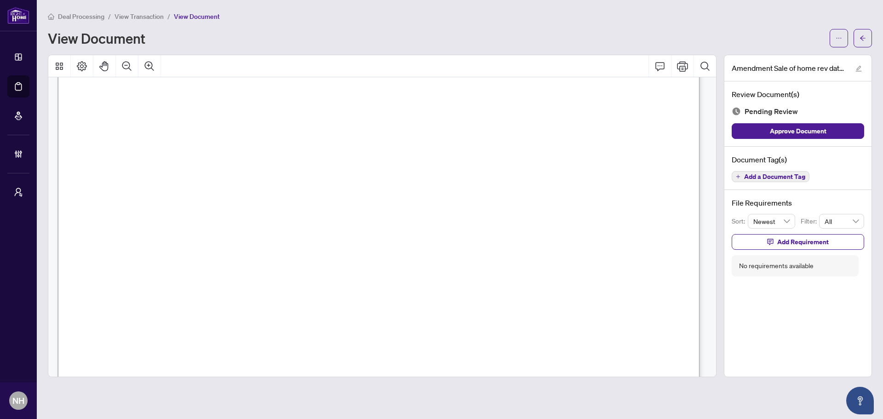
scroll to position [2740, 0]
click at [860, 40] on icon "arrow-left" at bounding box center [863, 38] width 6 height 6
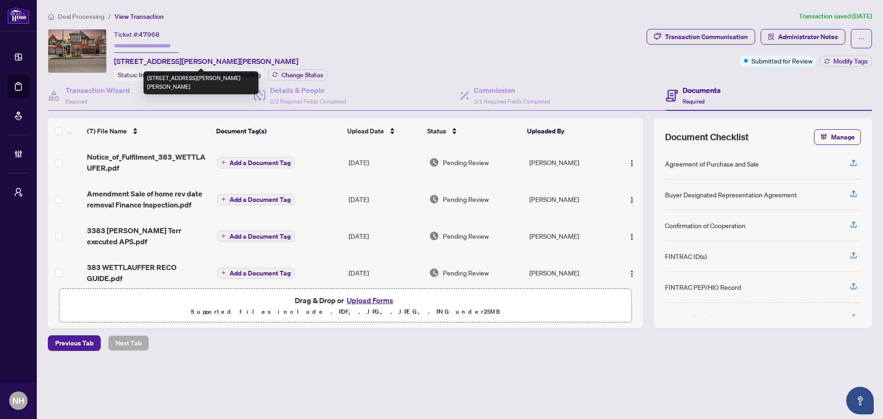
drag, startPoint x: 113, startPoint y: 58, endPoint x: 288, endPoint y: 56, distance: 174.8
click at [288, 56] on div "Ticket #: 47968 [STREET_ADDRESS][PERSON_NAME][PERSON_NAME] Status: Information …" at bounding box center [345, 55] width 595 height 52
copy span "383 Wettlaufer Terr, Milton, Ontario L9T 7N4, Canada"
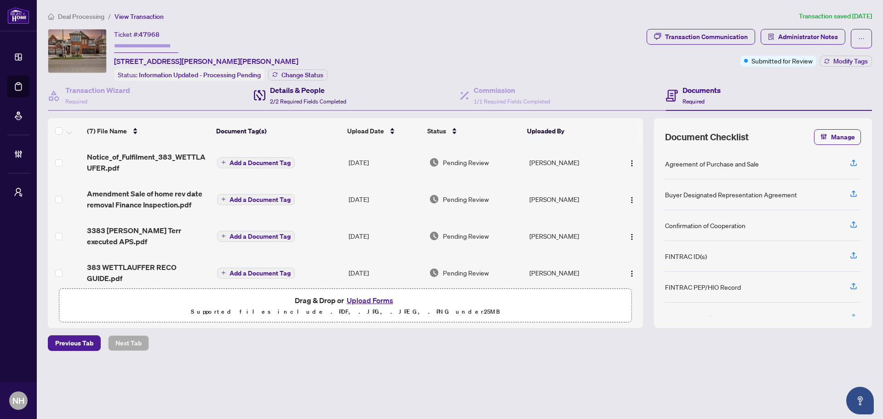
click at [288, 99] on span "2/2 Required Fields Completed" at bounding box center [308, 101] width 76 height 7
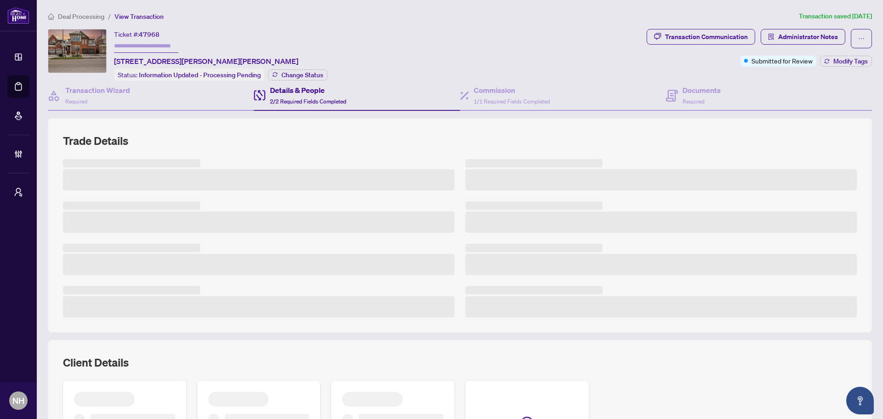
scroll to position [46, 0]
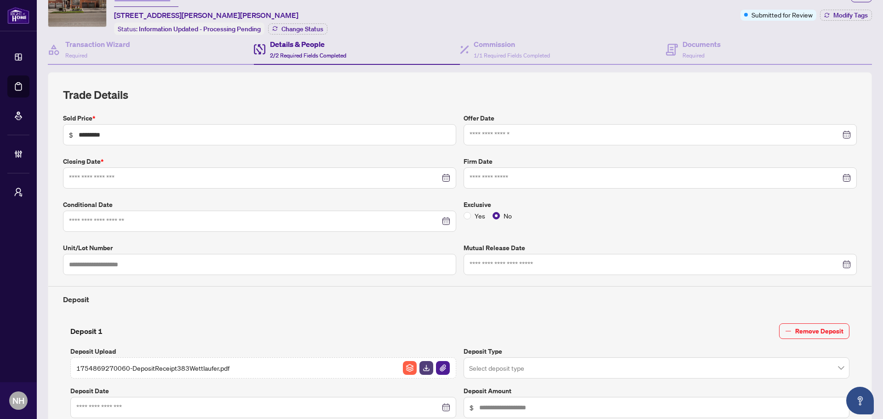
type input "**********"
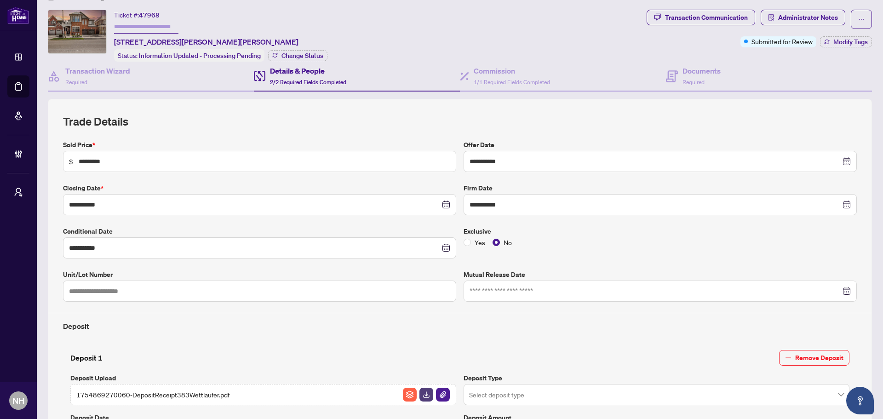
scroll to position [0, 0]
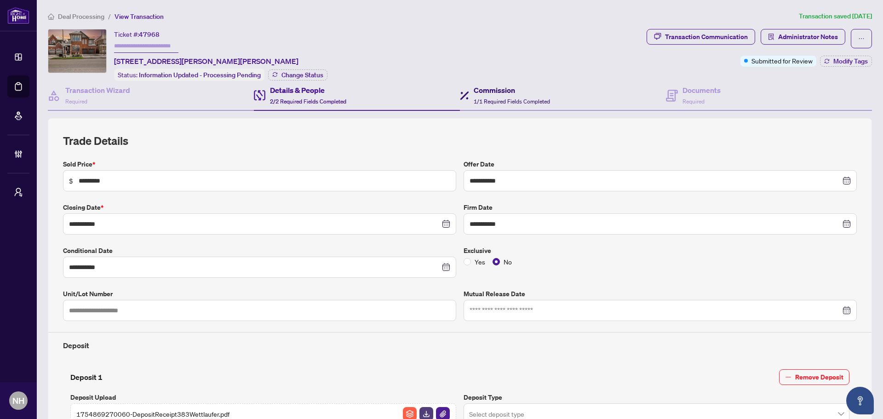
drag, startPoint x: 528, startPoint y: 93, endPoint x: 598, endPoint y: 101, distance: 70.3
click at [528, 93] on h4 "Commission" at bounding box center [512, 90] width 76 height 11
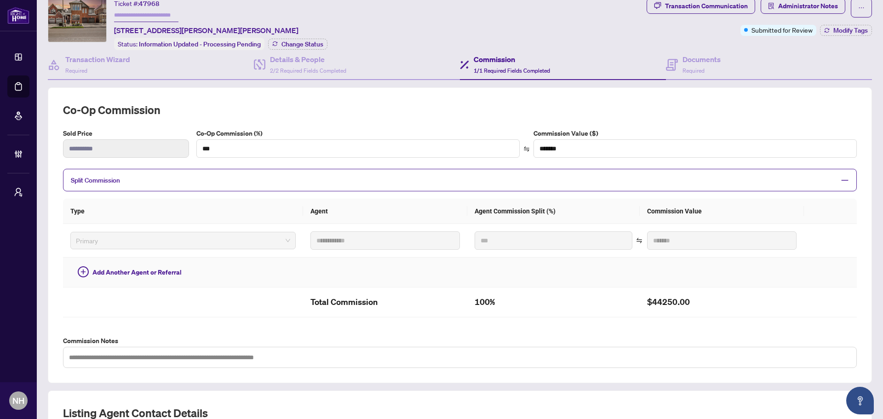
scroll to position [46, 0]
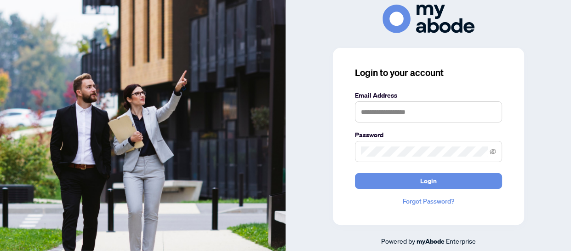
click at [490, 111] on keeper-lock "Open Keeper Popup" at bounding box center [491, 111] width 11 height 11
type input "**********"
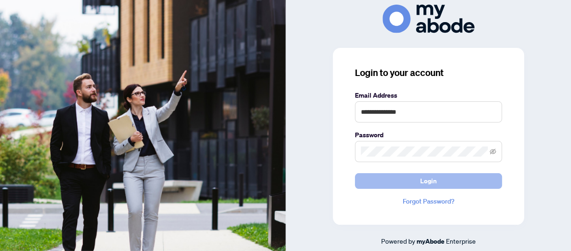
click at [453, 181] on button "Login" at bounding box center [428, 181] width 147 height 16
